Goal: Task Accomplishment & Management: Use online tool/utility

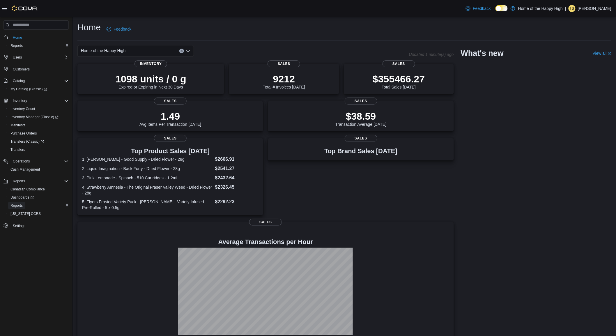
click at [19, 207] on span "Reports" at bounding box center [16, 205] width 12 height 5
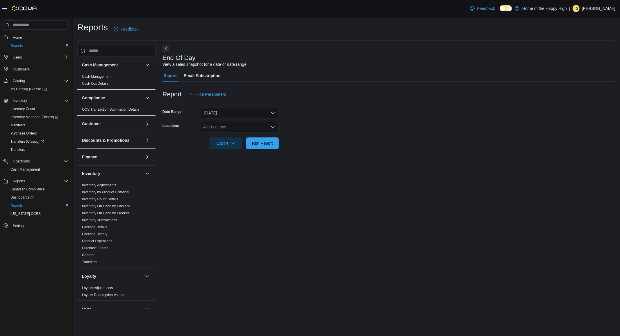
click at [6, 10] on icon at bounding box center [4, 8] width 5 height 5
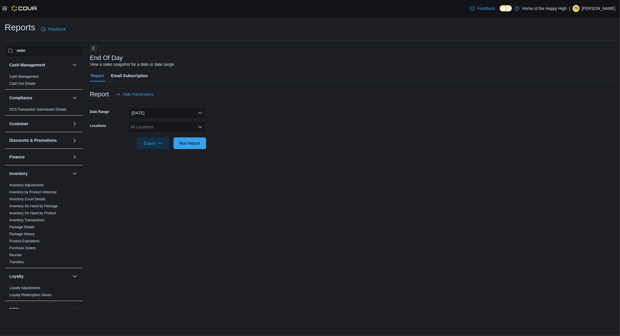
click at [92, 50] on button "Next" at bounding box center [93, 48] width 7 height 7
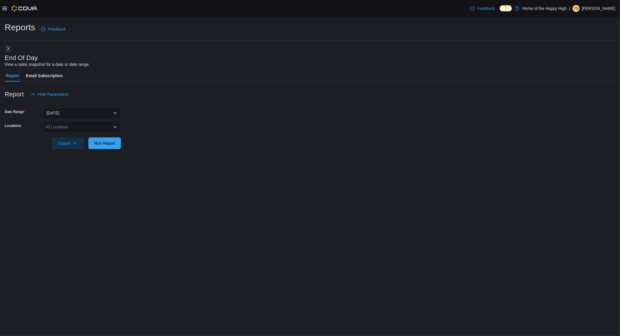
click at [76, 122] on div "All Locations" at bounding box center [82, 127] width 78 height 12
type input "******"
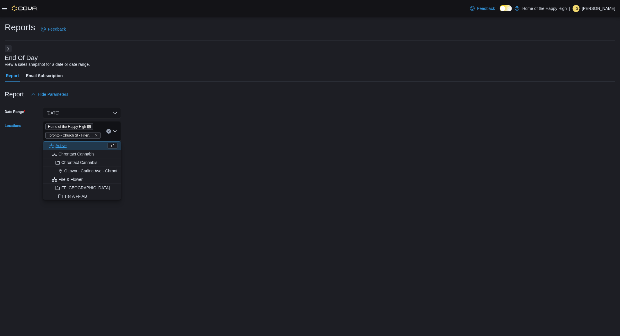
click at [90, 125] on icon "Remove Home of the Happy High from selection in this group" at bounding box center [88, 126] width 3 height 3
click at [193, 122] on form "Date Range [DATE] Locations [GEOGRAPHIC_DATA] - Church St - Friendly Stranger C…" at bounding box center [310, 124] width 611 height 49
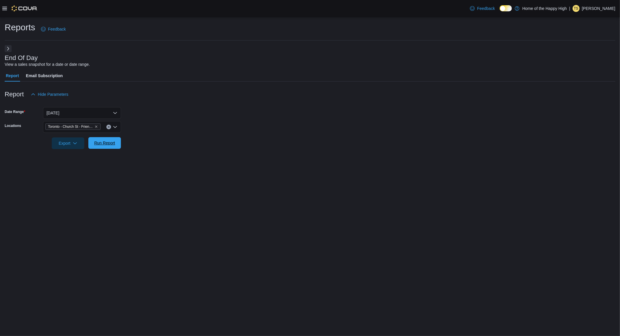
click at [110, 143] on span "Run Report" at bounding box center [104, 143] width 21 height 6
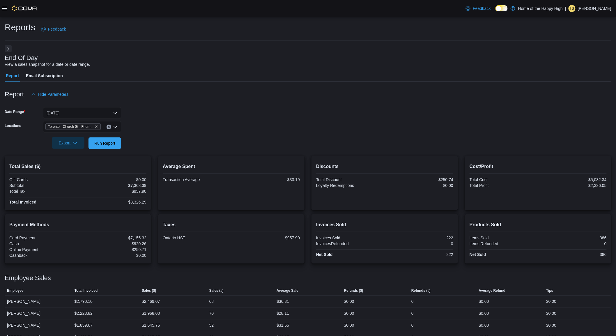
click at [69, 147] on span "Export" at bounding box center [68, 143] width 26 height 12
click at [82, 164] on span "Export to Pdf" at bounding box center [69, 166] width 26 height 5
